Goal: Navigation & Orientation: Understand site structure

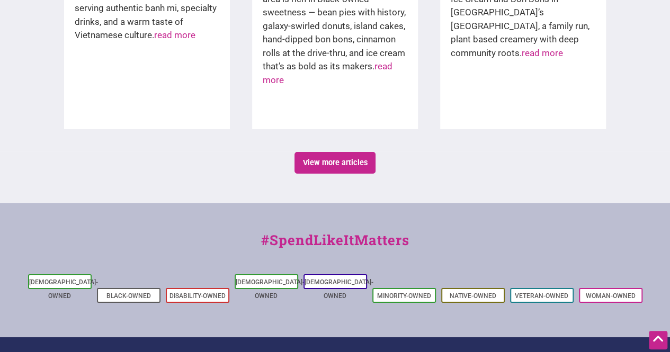
scroll to position [1839, 0]
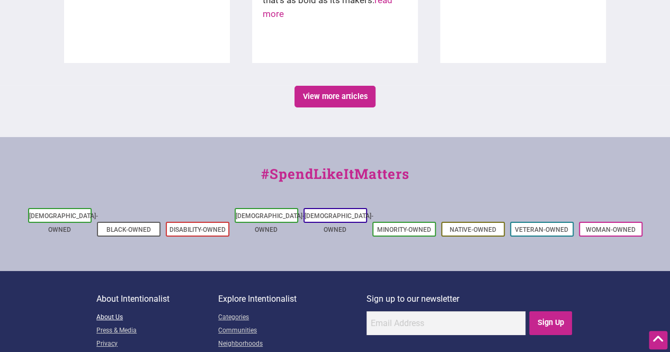
click at [104, 311] on link "About Us" at bounding box center [157, 317] width 122 height 13
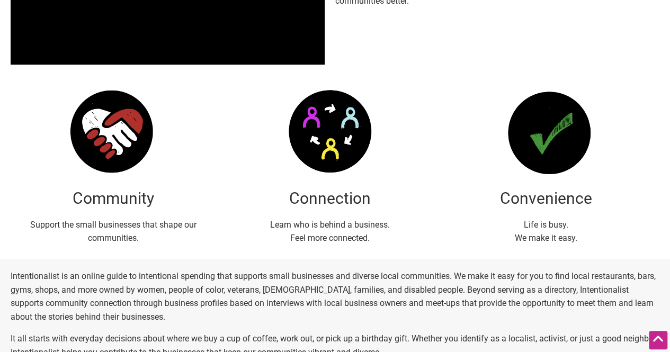
scroll to position [371, 0]
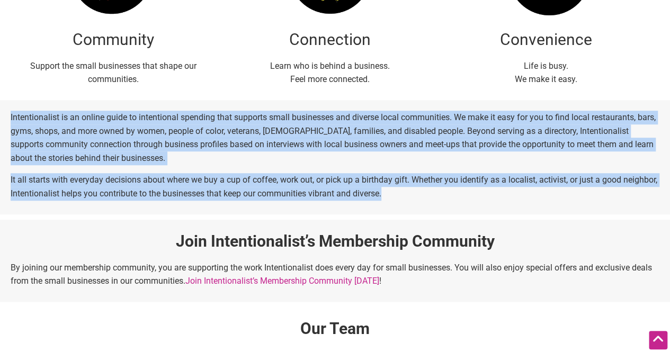
drag, startPoint x: 429, startPoint y: 193, endPoint x: 4, endPoint y: 118, distance: 432.0
click at [4, 118] on div "Intentionalist is an online guide to intentional spending that supports small b…" at bounding box center [335, 157] width 670 height 114
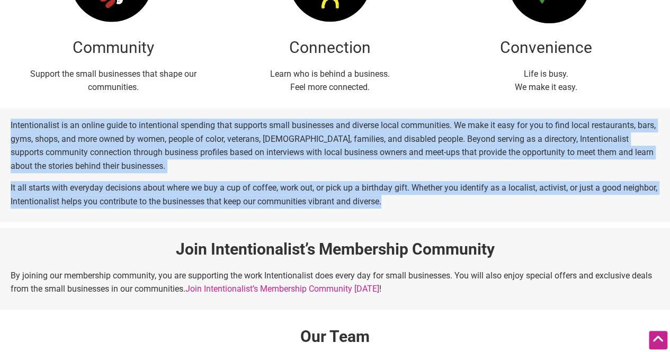
scroll to position [318, 0]
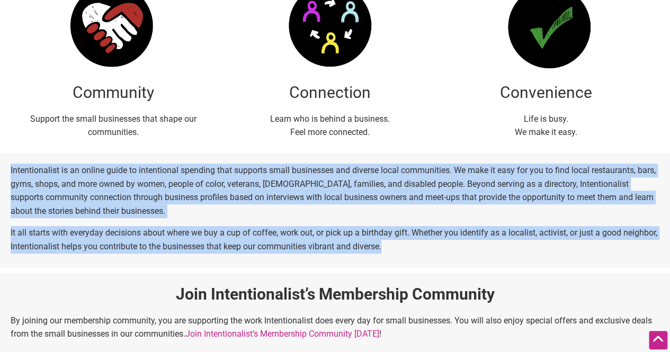
copy div "Intentionalist is an online guide to intentional spending that supports small b…"
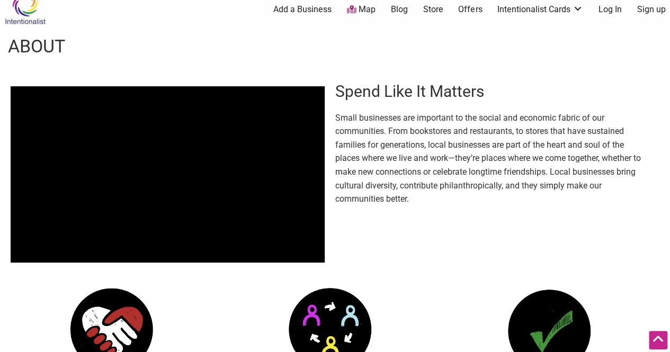
scroll to position [0, 0]
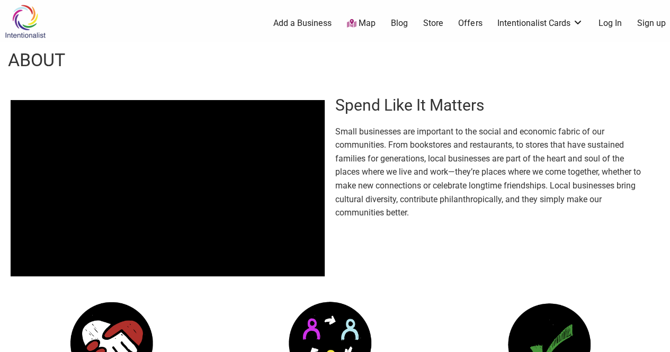
click at [355, 24] on icon at bounding box center [352, 23] width 10 height 8
click at [466, 21] on link "Offers" at bounding box center [470, 23] width 24 height 12
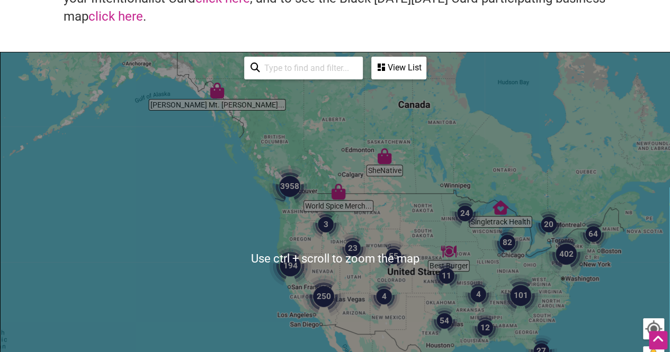
scroll to position [106, 0]
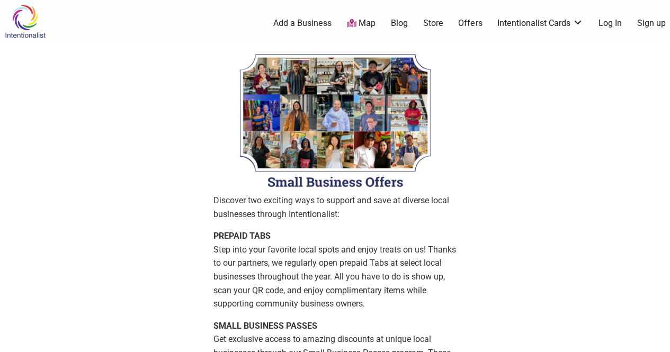
click at [370, 24] on link "Map" at bounding box center [361, 23] width 29 height 12
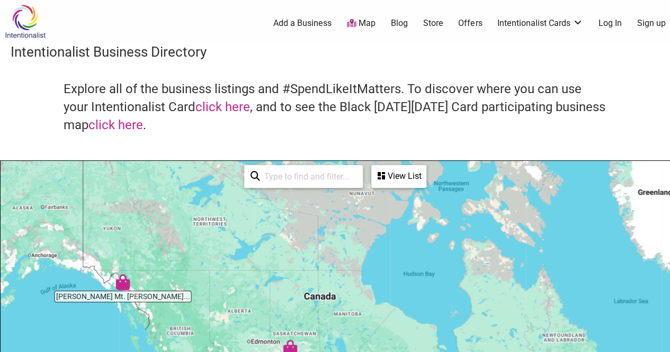
drag, startPoint x: 322, startPoint y: 213, endPoint x: 232, endPoint y: 289, distance: 118.1
